Goal: Task Accomplishment & Management: Manage account settings

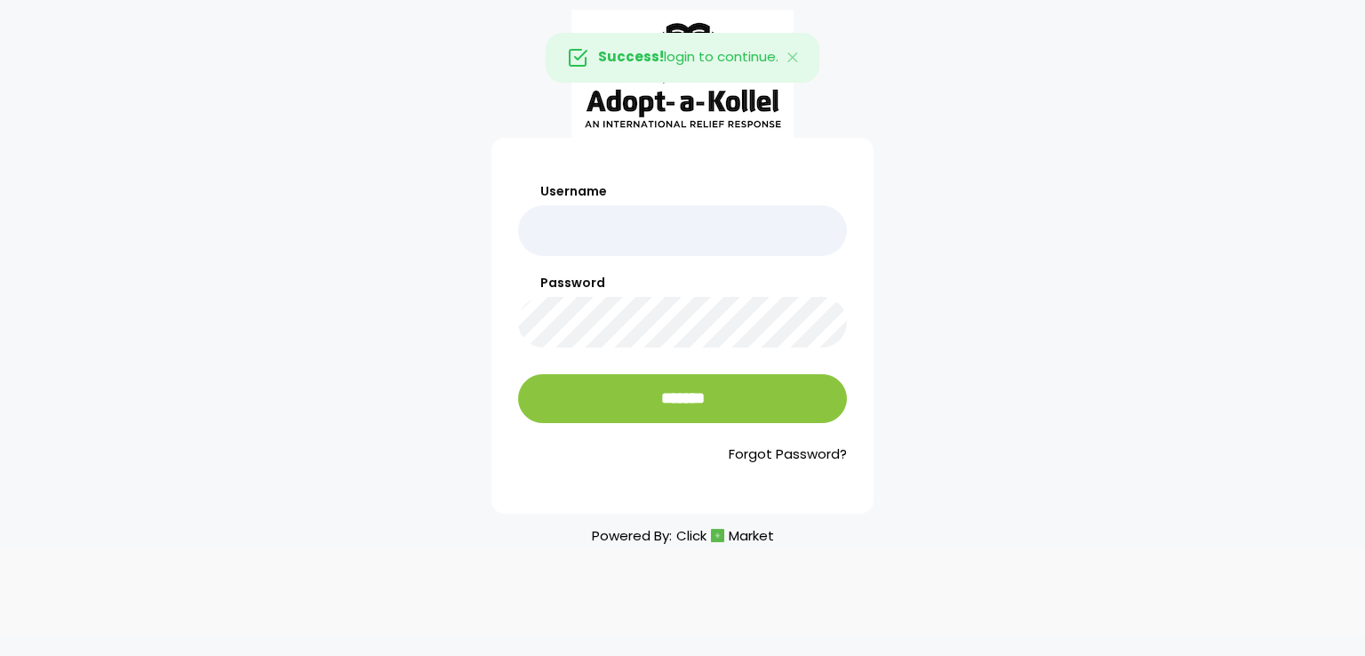
click at [635, 225] on input "Username" at bounding box center [682, 230] width 329 height 51
type input "*******"
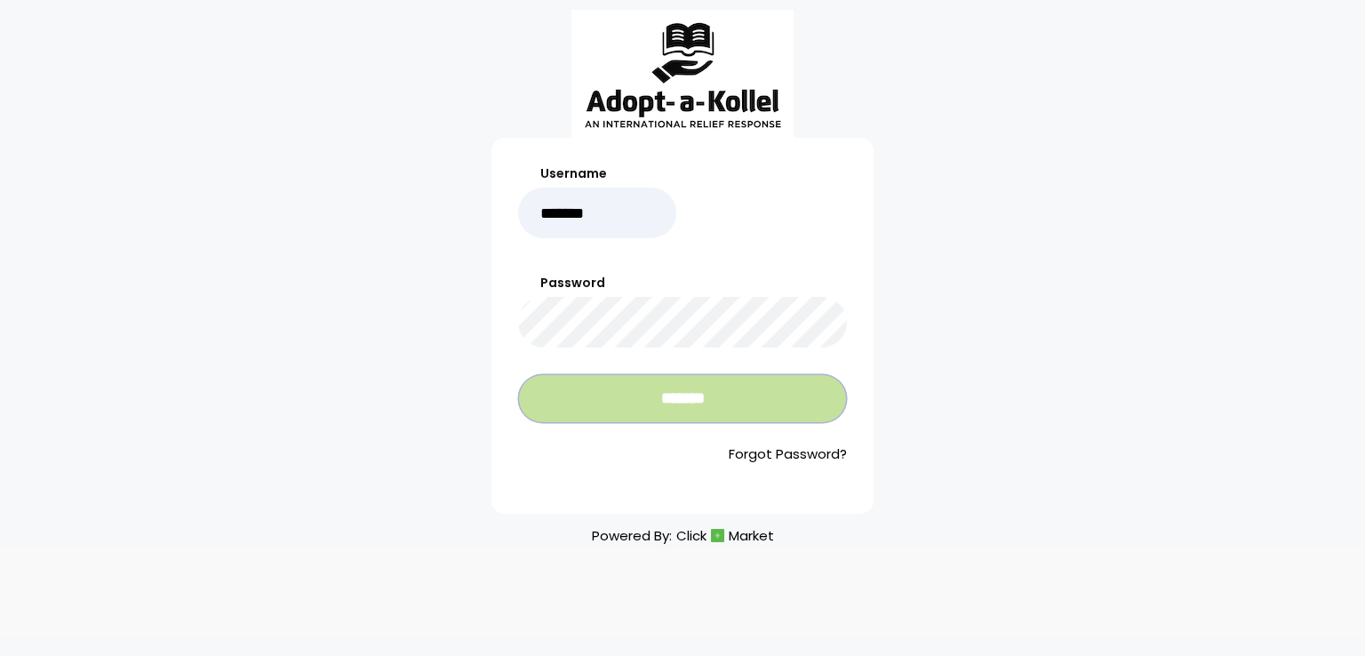
click at [666, 420] on input "*******" at bounding box center [682, 398] width 329 height 49
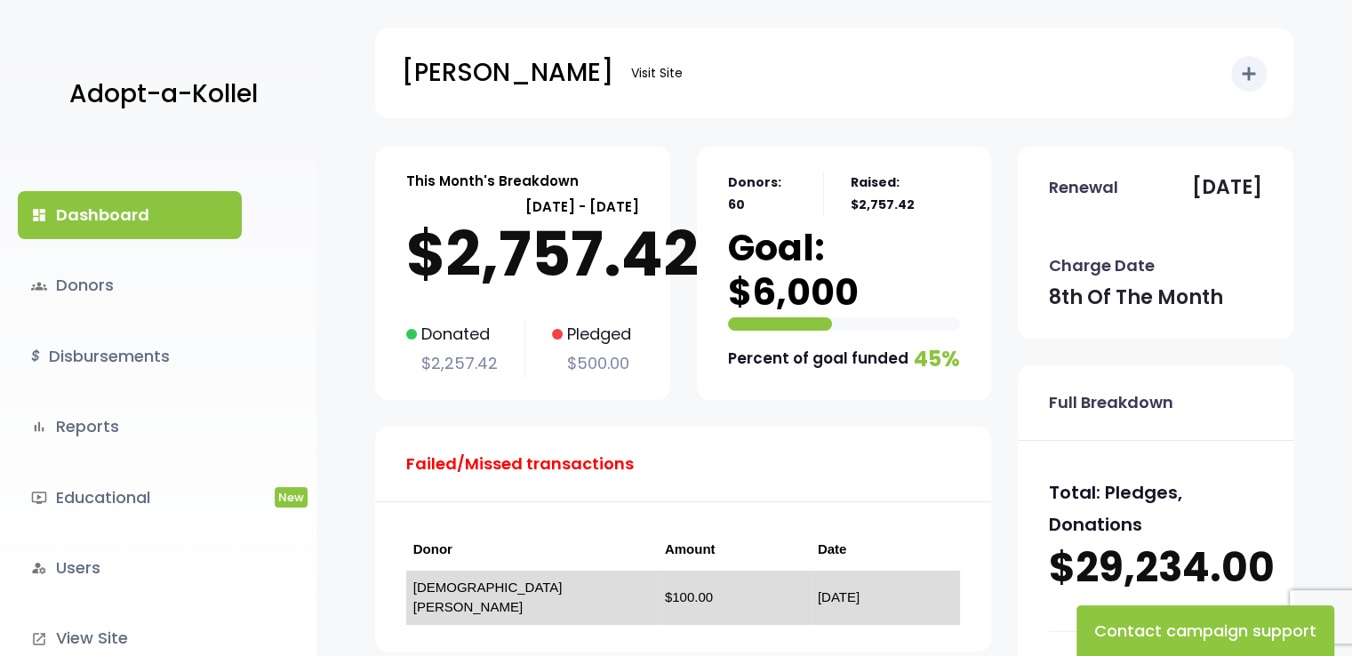
click at [537, 588] on link "[DEMOGRAPHIC_DATA] [PERSON_NAME]" at bounding box center [487, 598] width 149 height 36
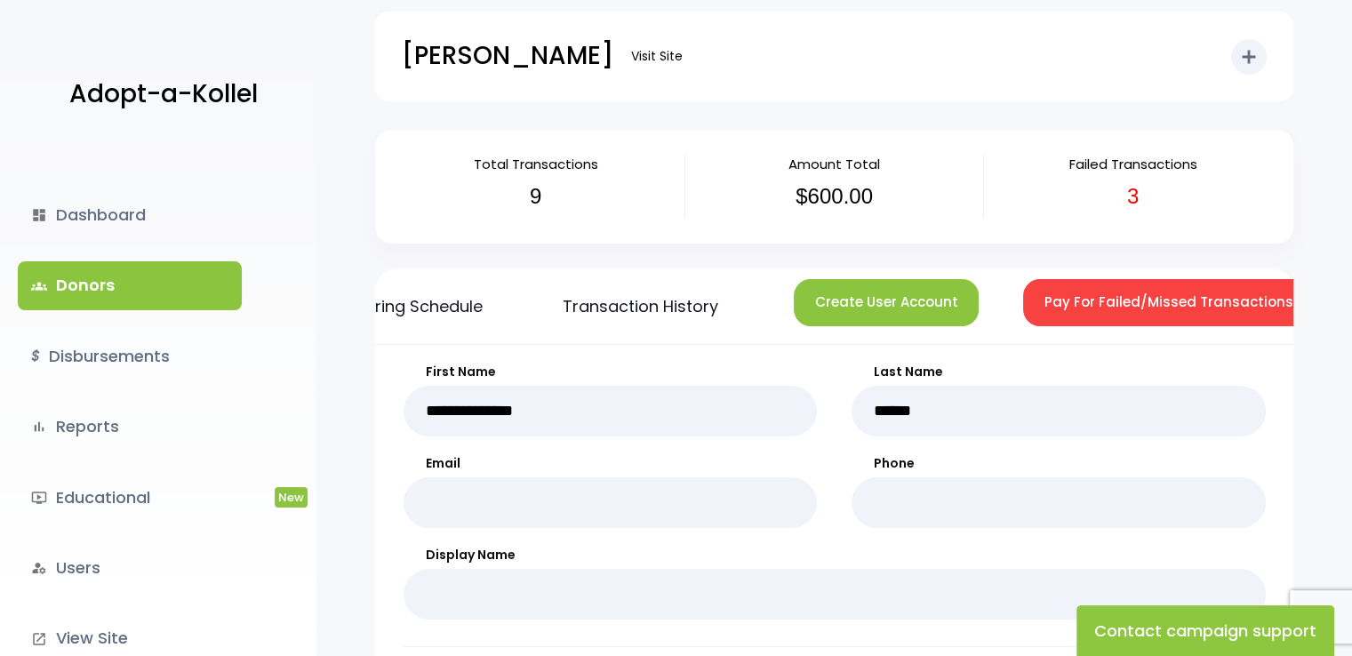
scroll to position [0, 457]
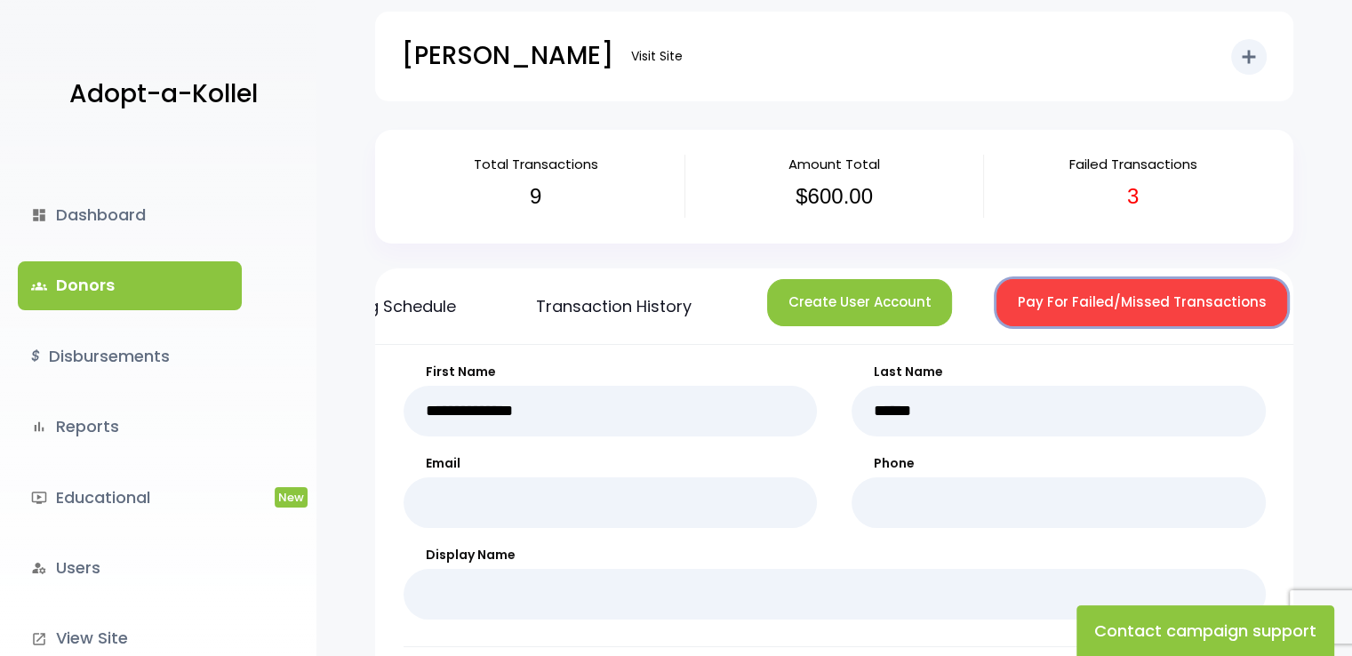
click at [1192, 306] on button "Pay For Failed/Missed Transactions" at bounding box center [1142, 302] width 291 height 47
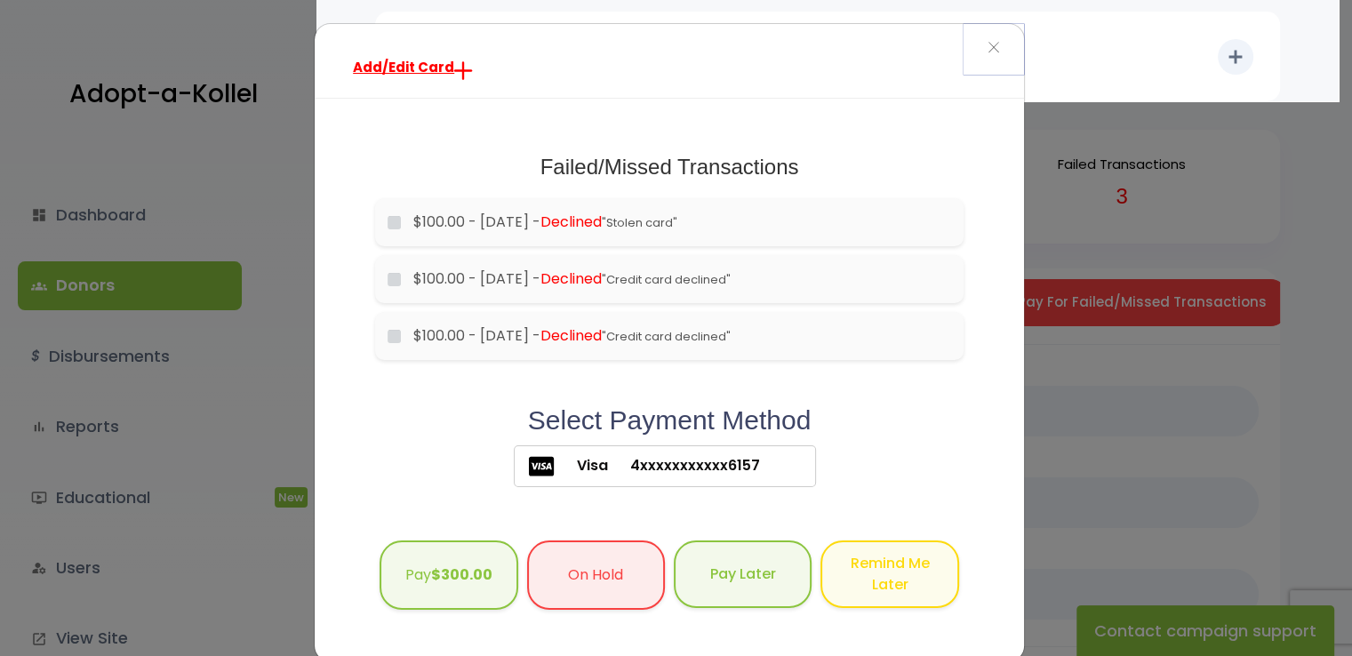
click at [990, 49] on span "×" at bounding box center [994, 48] width 12 height 38
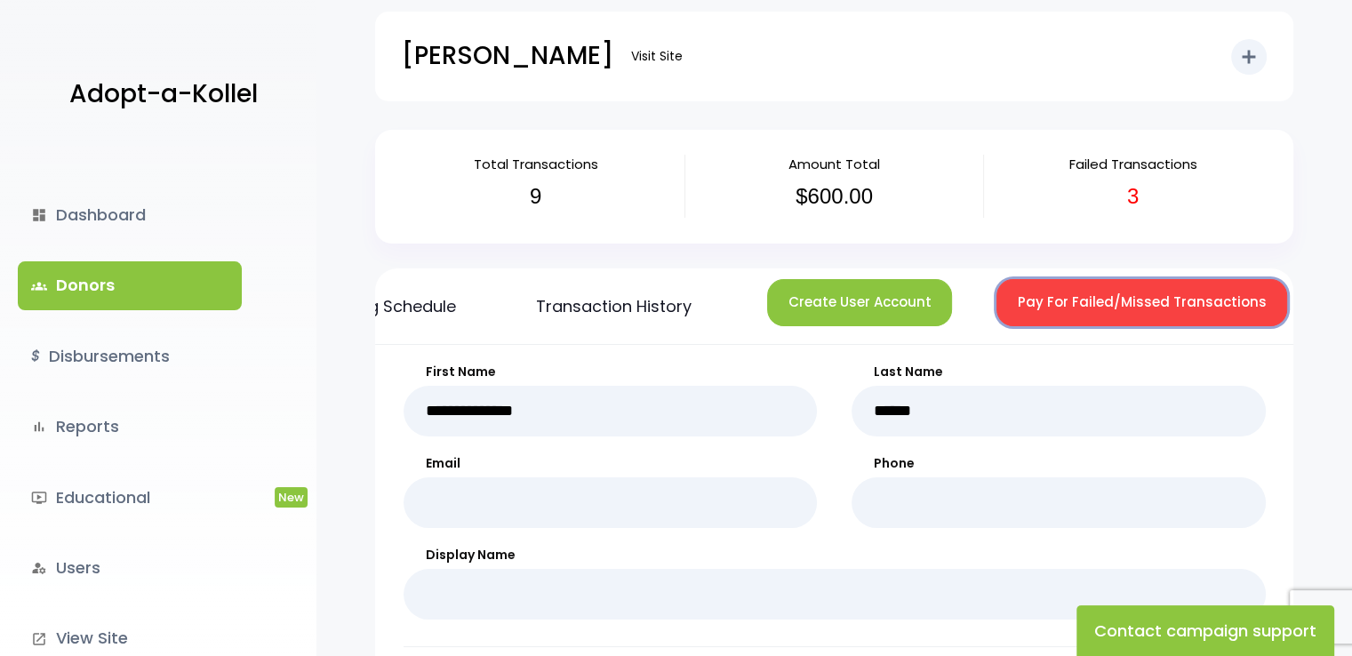
scroll to position [0, 0]
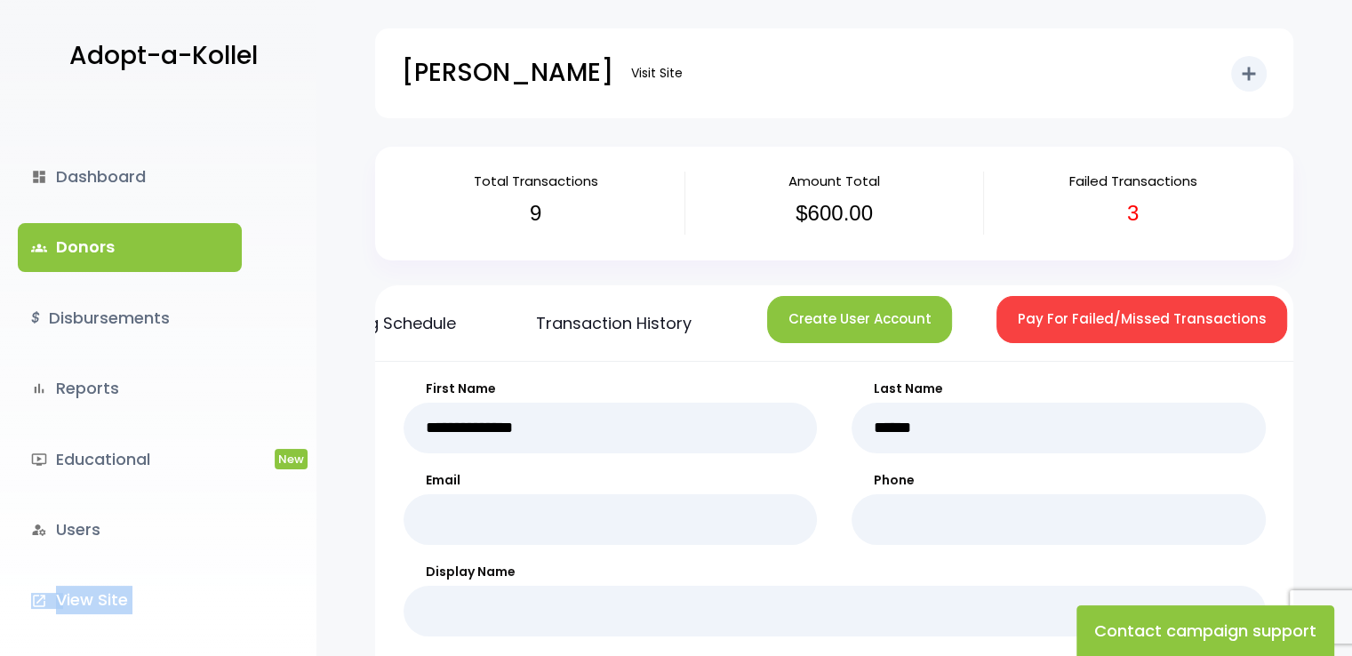
drag, startPoint x: 312, startPoint y: 581, endPoint x: 302, endPoint y: 650, distance: 69.1
click at [302, 650] on div "Adopt-a-Kollel dashboard Dashboard groups Donors $ Disbursements bar_chart Repo…" at bounding box center [158, 328] width 316 height 656
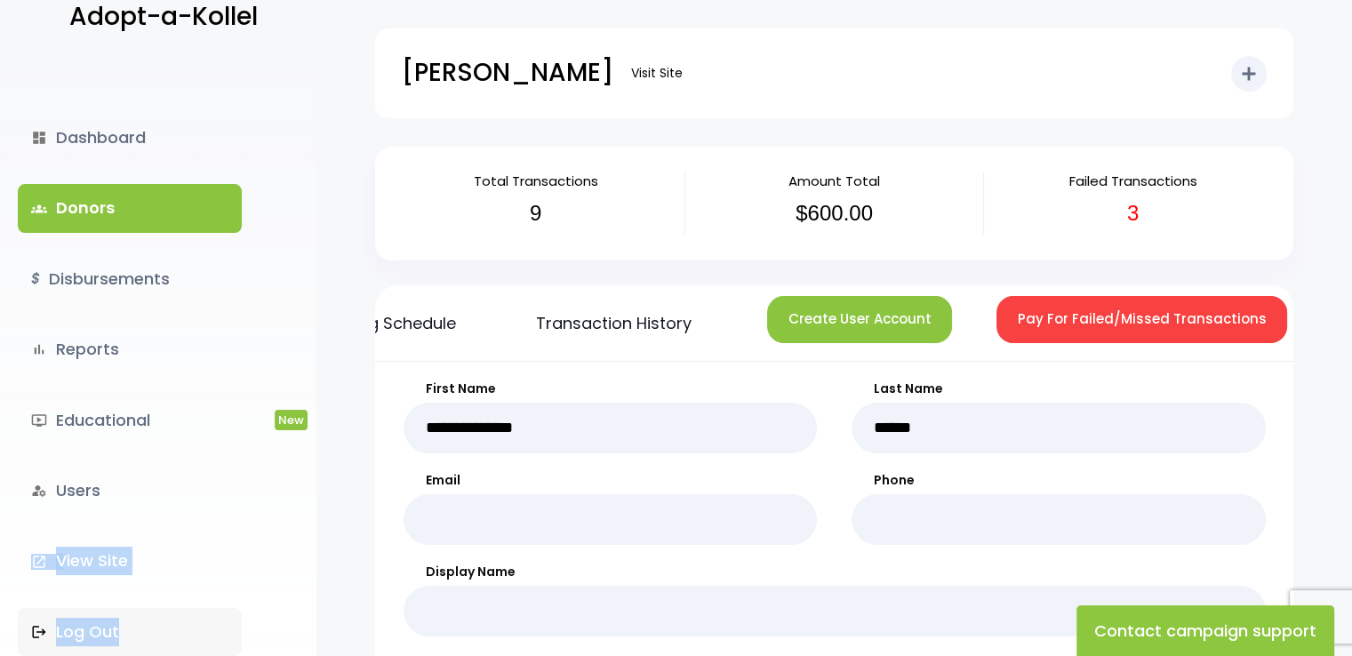
click at [85, 633] on link ".st0 { fill: none; } Log Out" at bounding box center [130, 632] width 224 height 48
